Goal: Browse casually: Explore the website without a specific task or goal

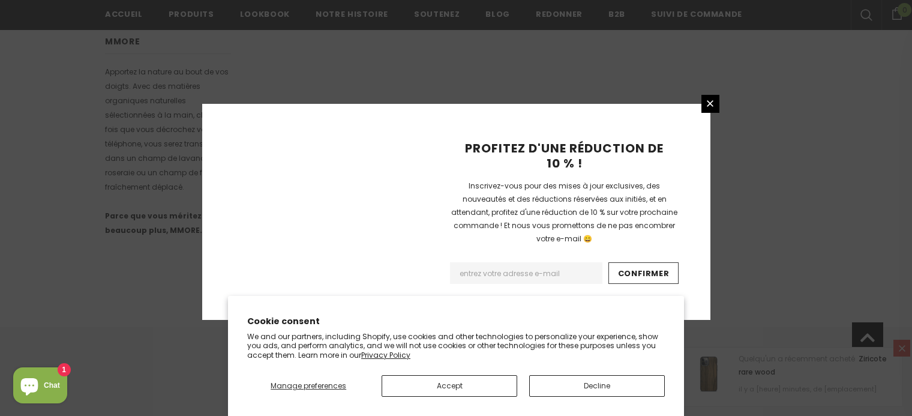
scroll to position [843, 0]
